Goal: Information Seeking & Learning: Check status

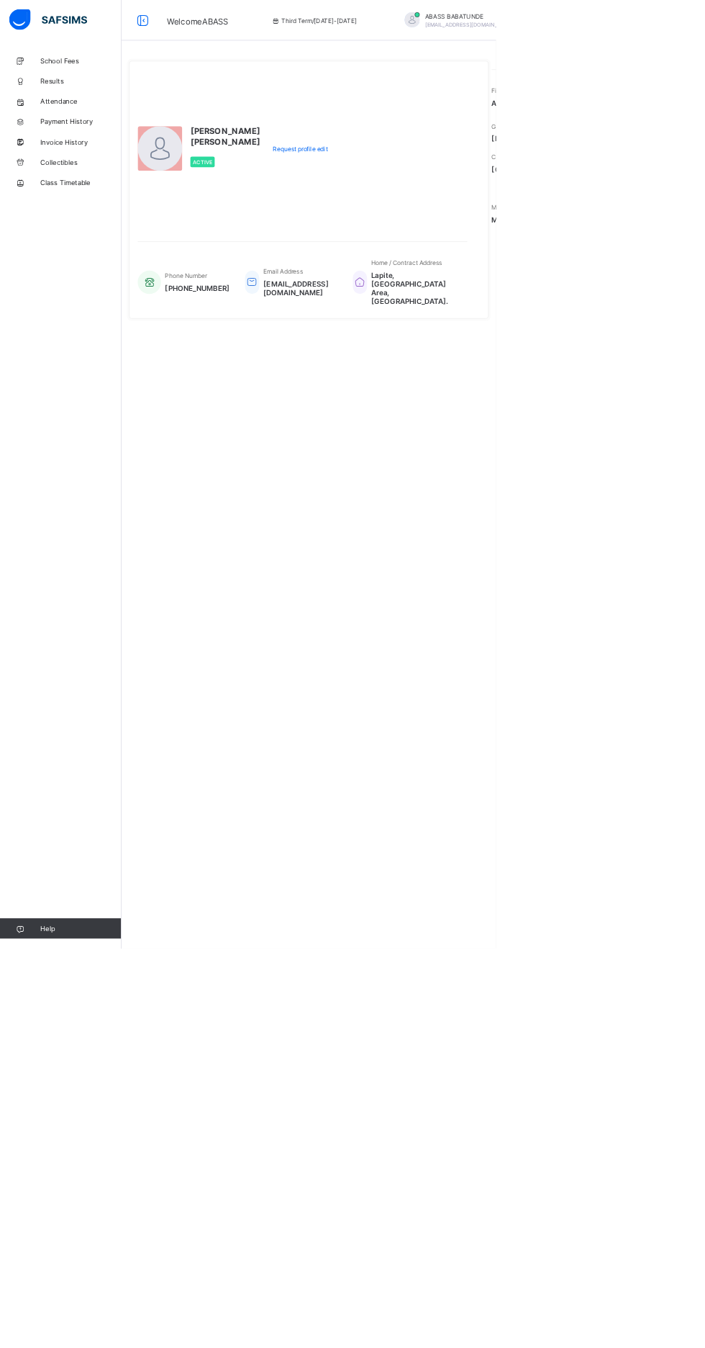
click at [425, 771] on div "**********" at bounding box center [439, 674] width 533 height 1348
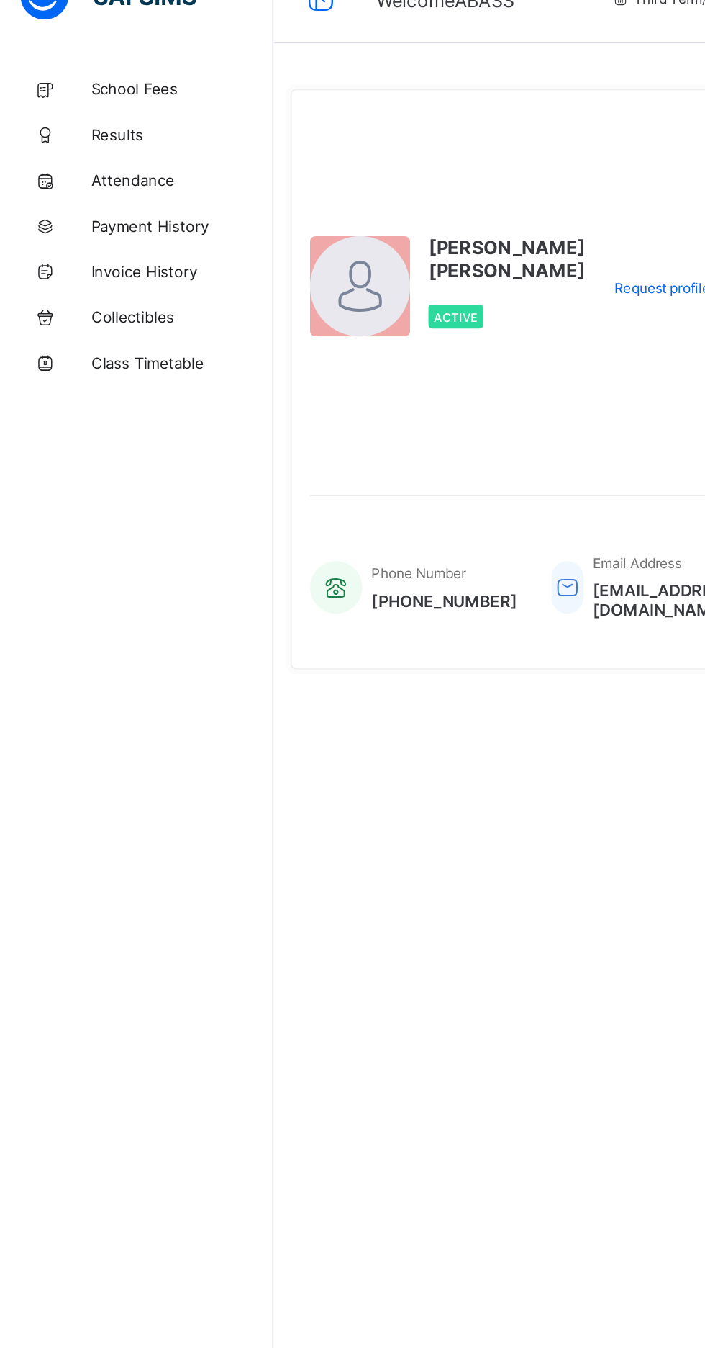
click at [69, 110] on span "Results" at bounding box center [115, 115] width 115 height 12
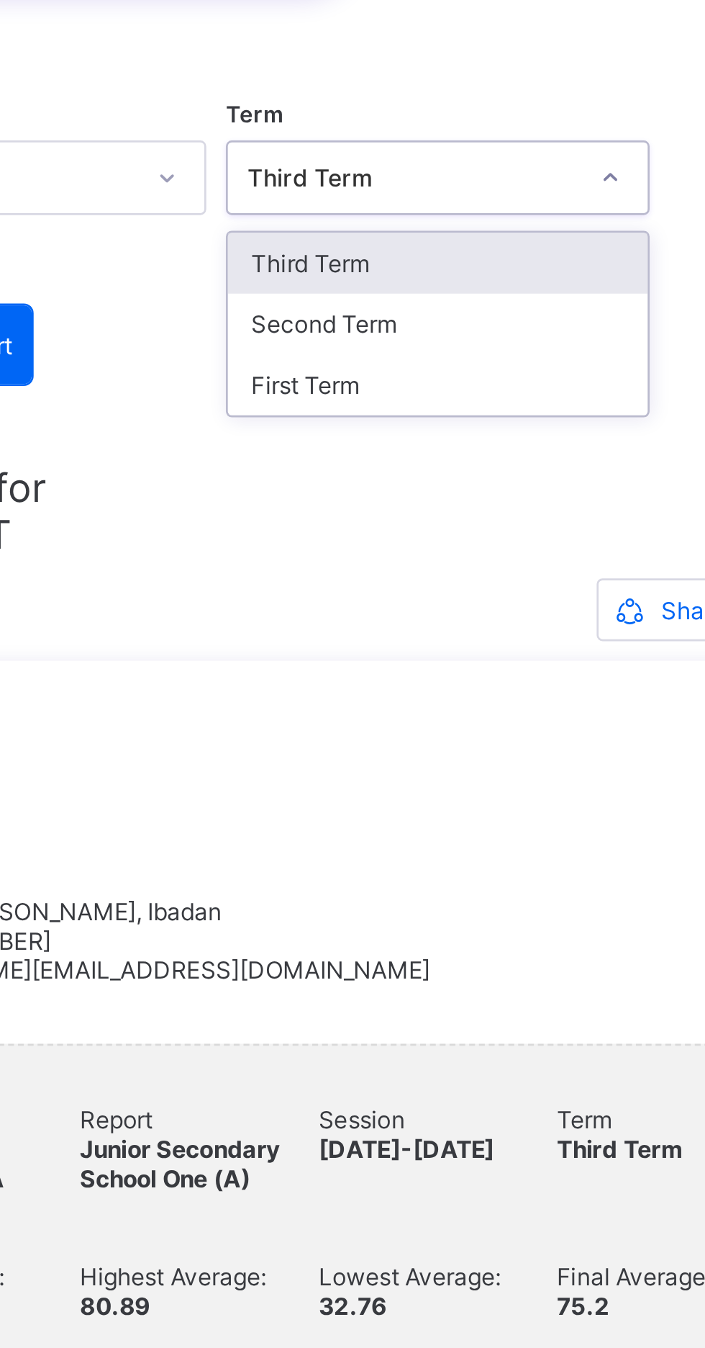
click at [443, 233] on div "Third Term" at bounding box center [439, 232] width 154 height 22
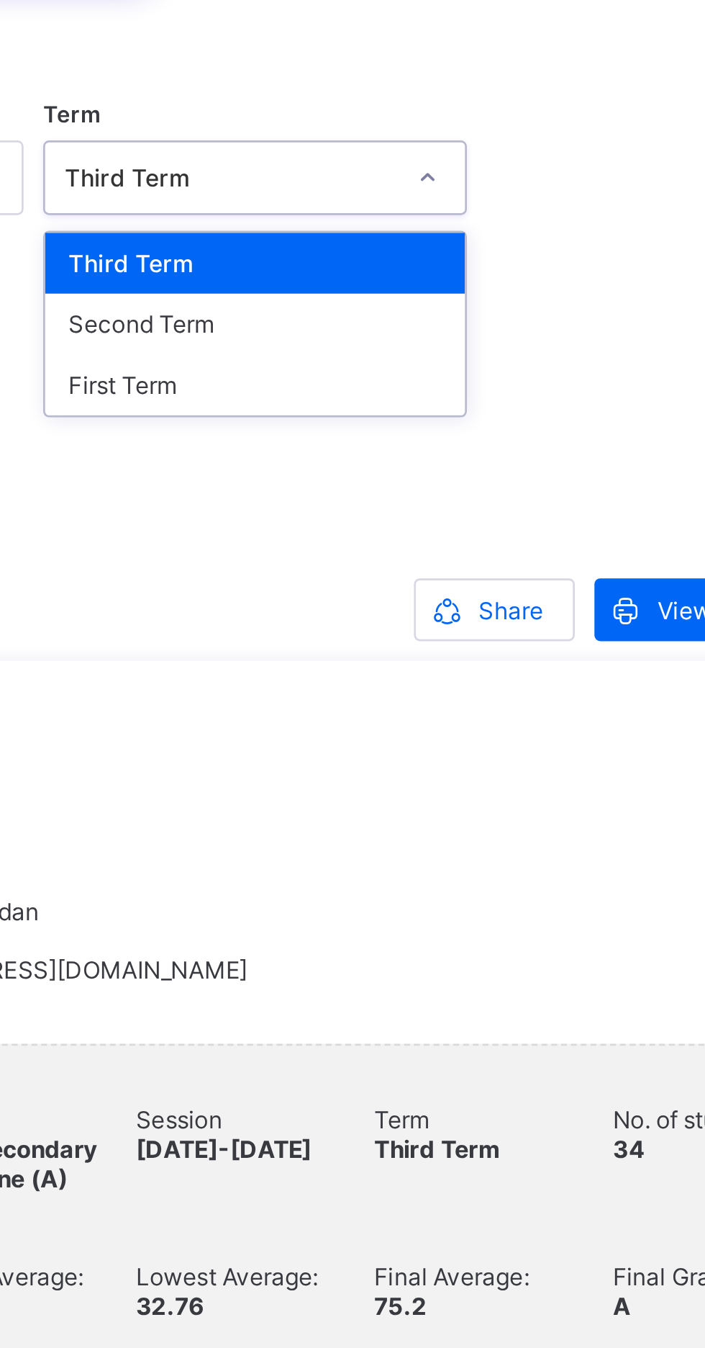
click at [526, 360] on span "Share" at bounding box center [533, 359] width 24 height 11
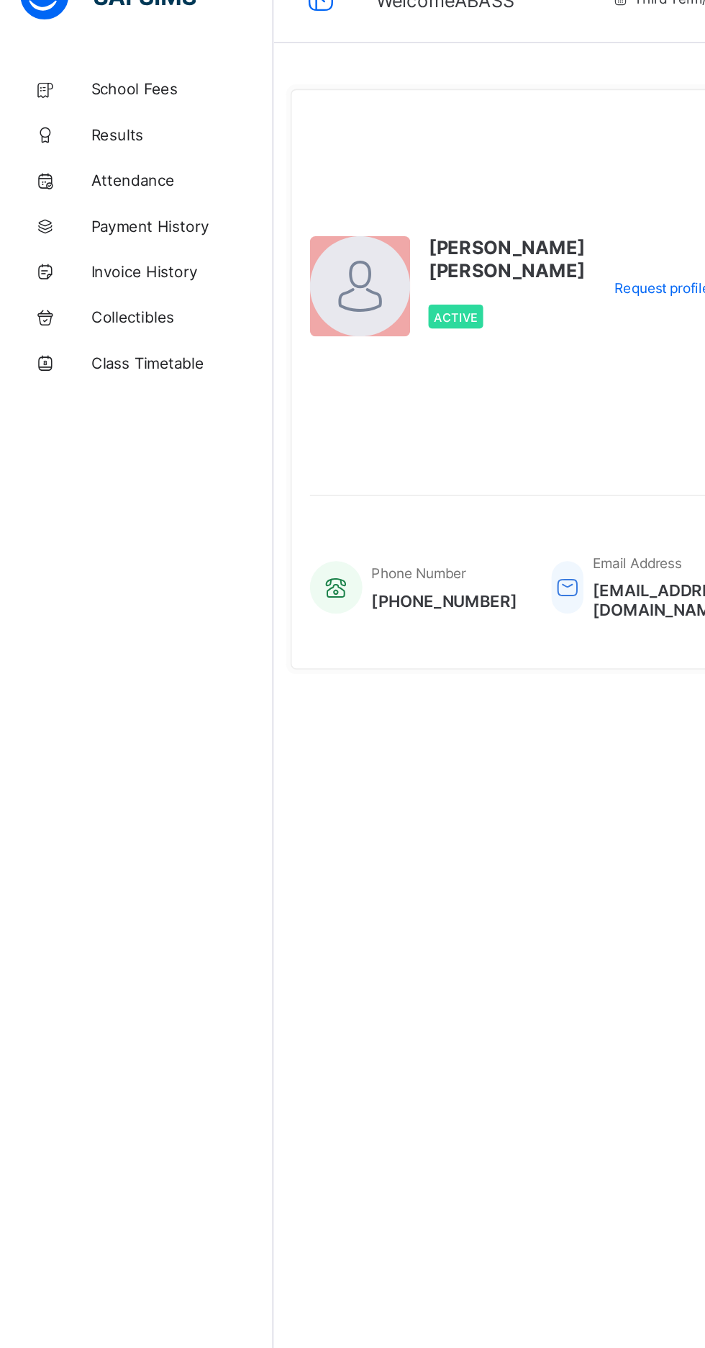
click at [58, 114] on span "Results" at bounding box center [115, 115] width 115 height 12
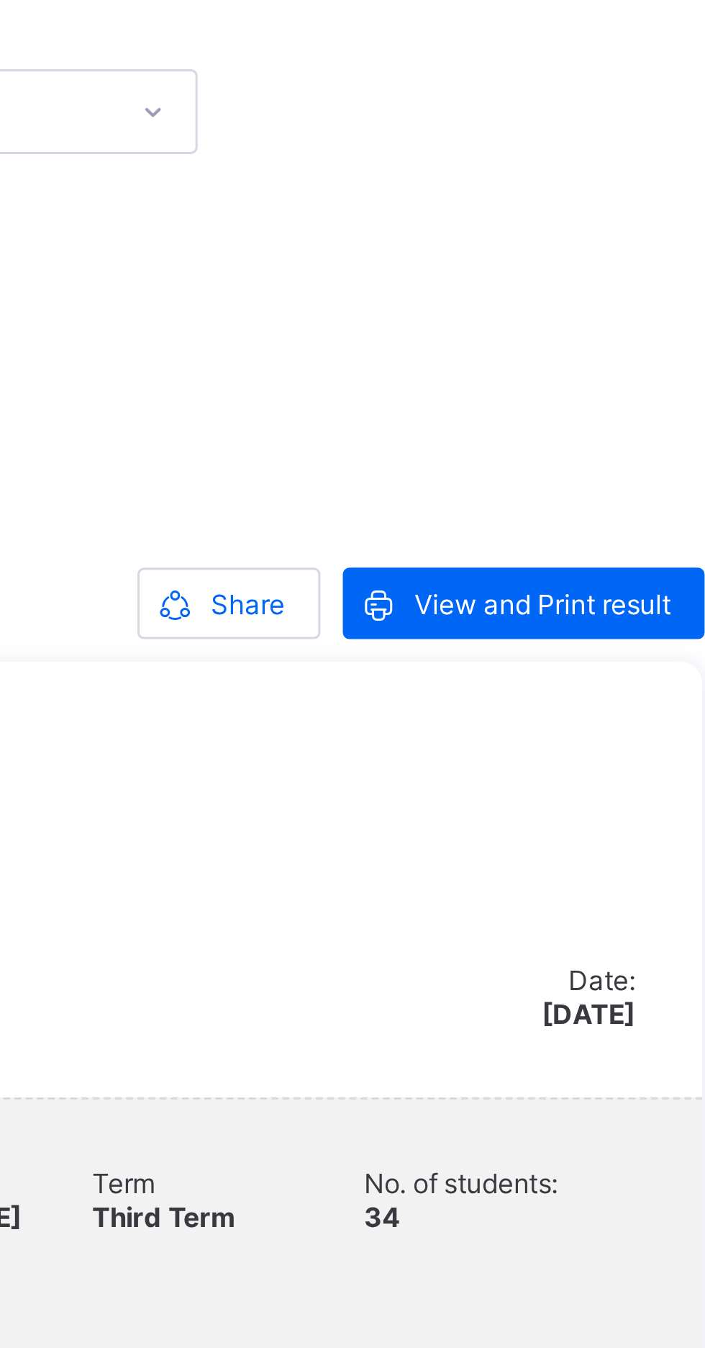
click at [635, 356] on span "View and Print result" at bounding box center [628, 359] width 83 height 11
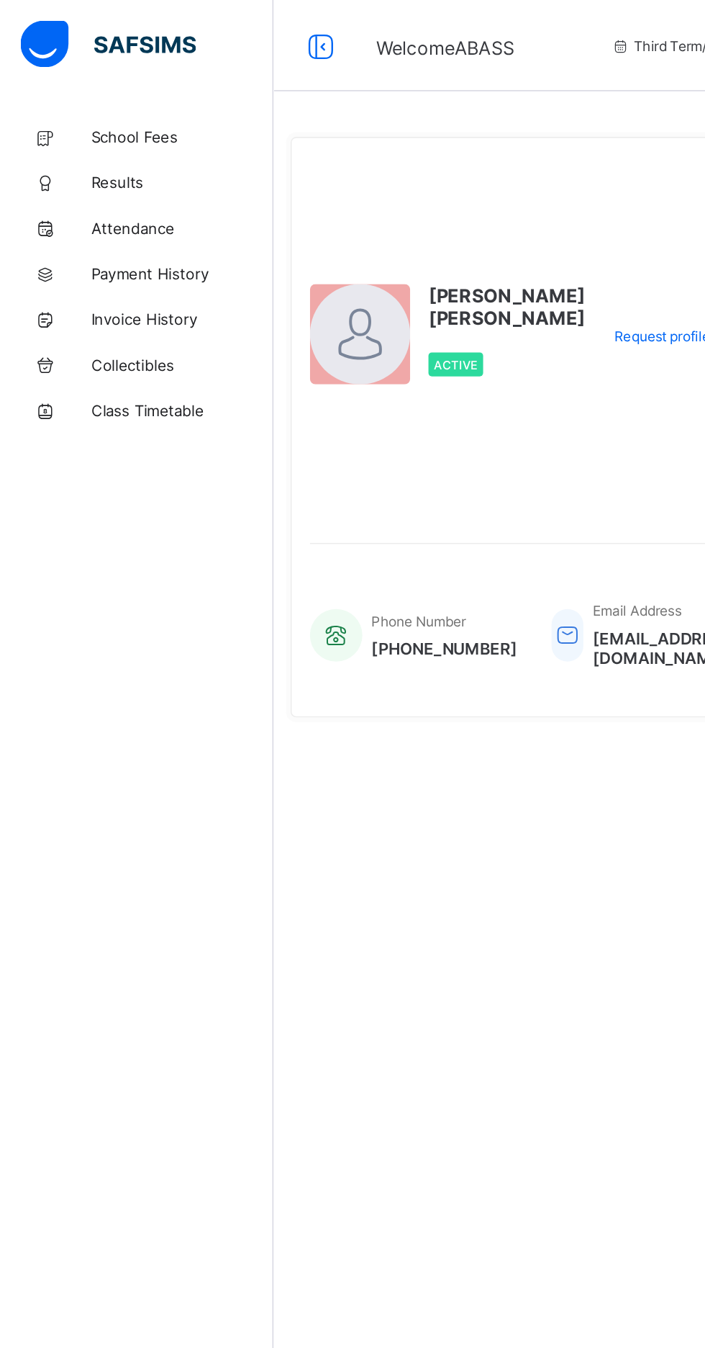
click at [71, 112] on span "Results" at bounding box center [115, 115] width 115 height 12
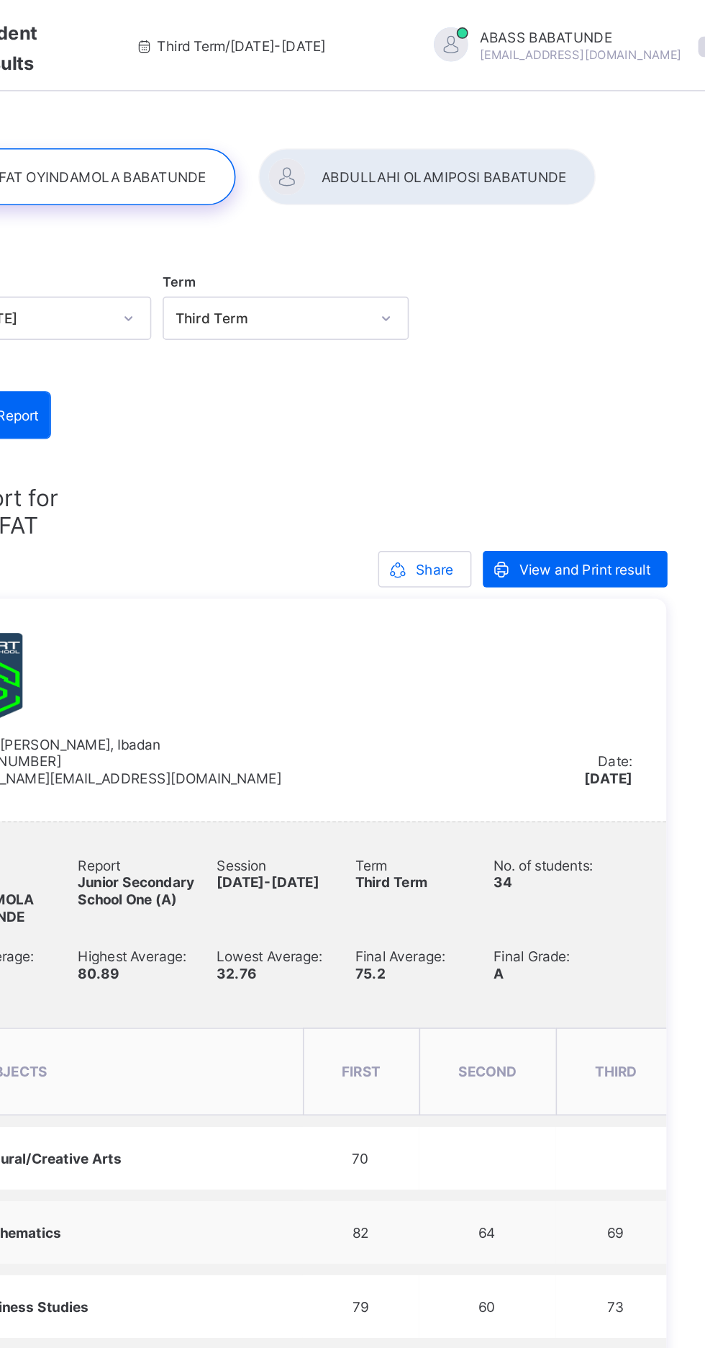
click at [527, 107] on div at bounding box center [528, 112] width 213 height 36
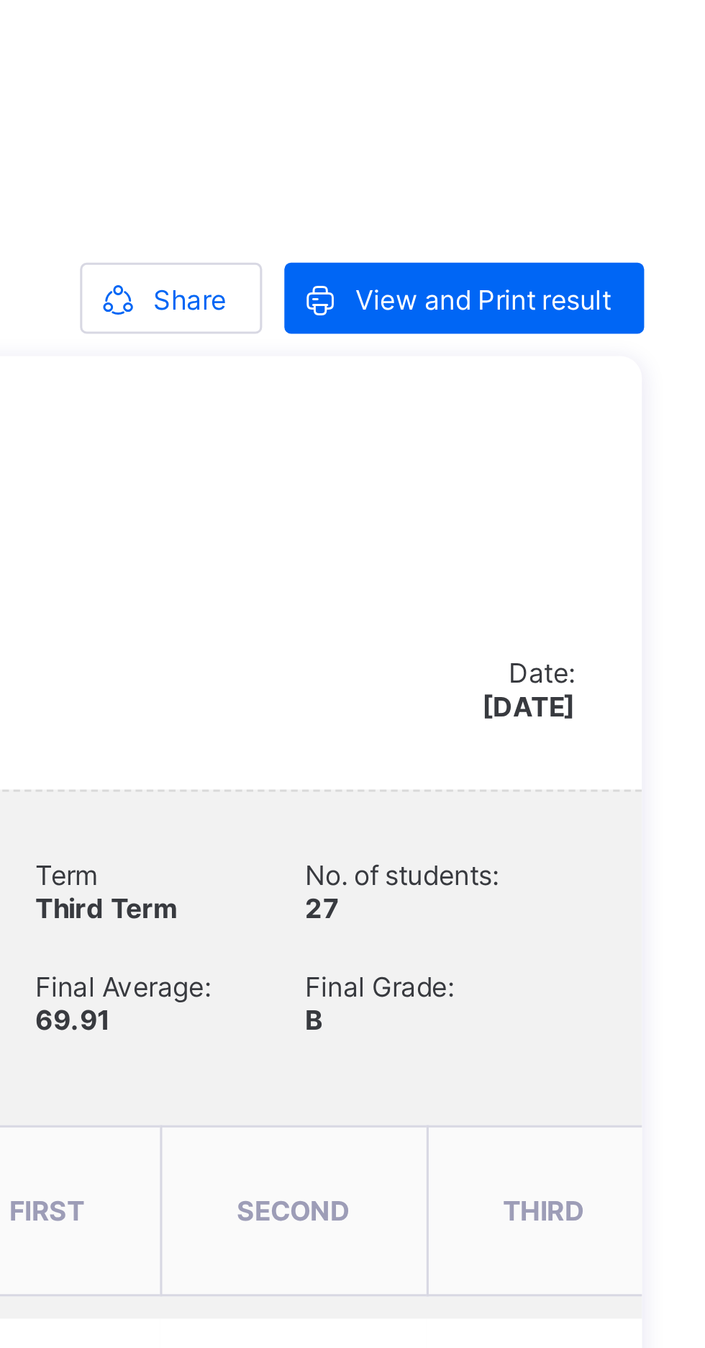
click at [641, 329] on span "View and Print result" at bounding box center [628, 323] width 83 height 11
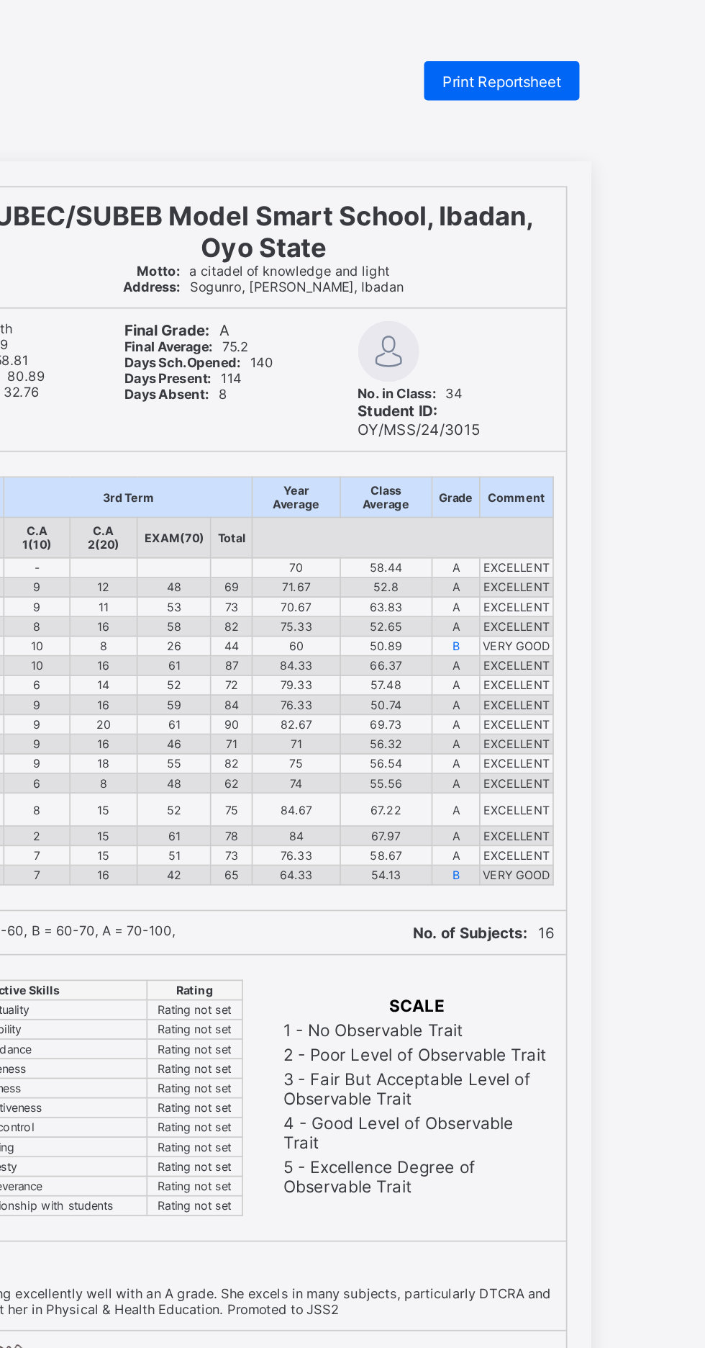
click at [605, 42] on span "Print Reportsheet" at bounding box center [586, 47] width 70 height 11
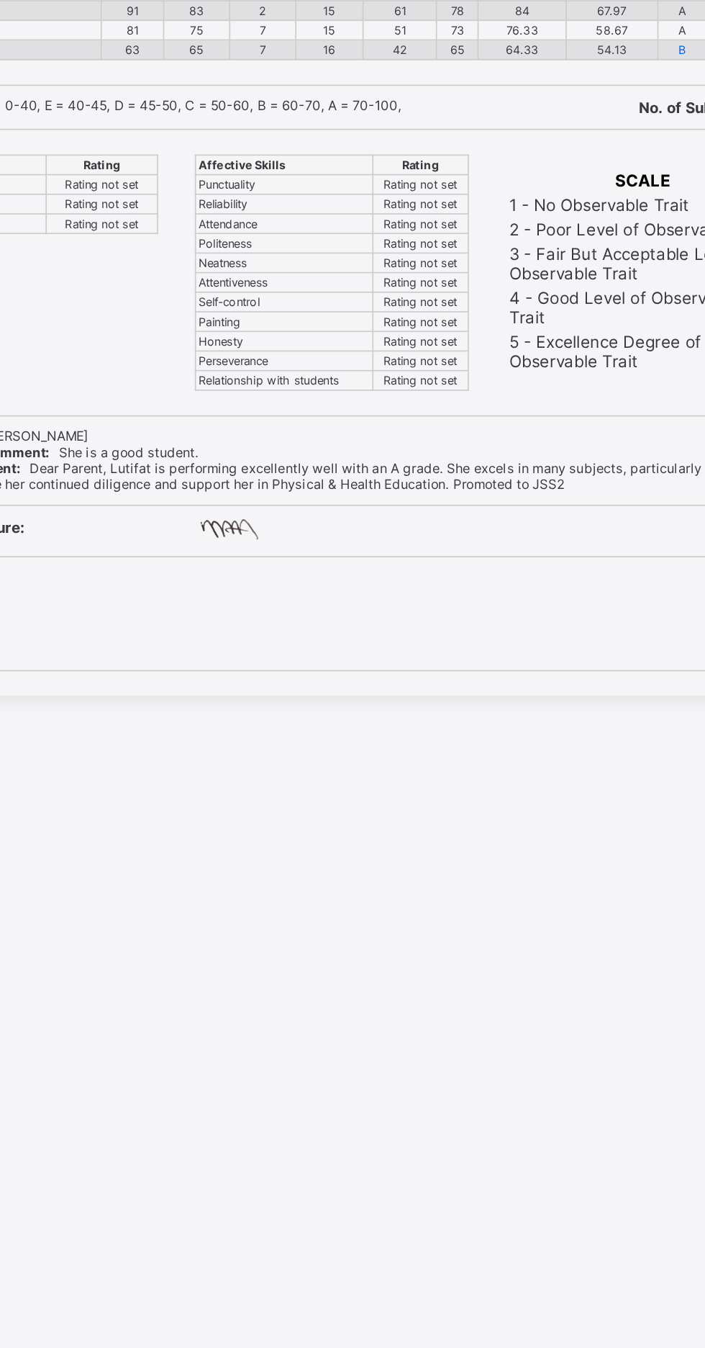
scroll to position [35, 0]
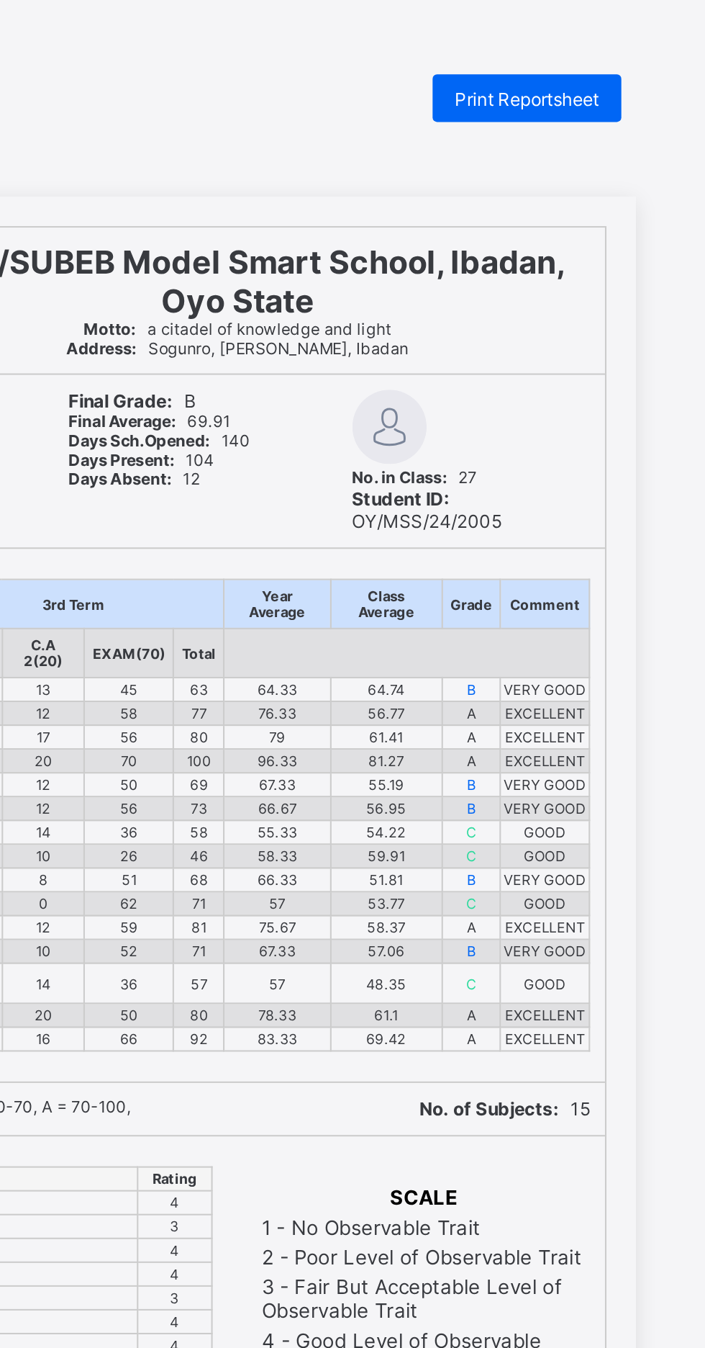
click at [598, 37] on div "Print Reportsheet" at bounding box center [585, 47] width 91 height 23
